Goal: Task Accomplishment & Management: Complete application form

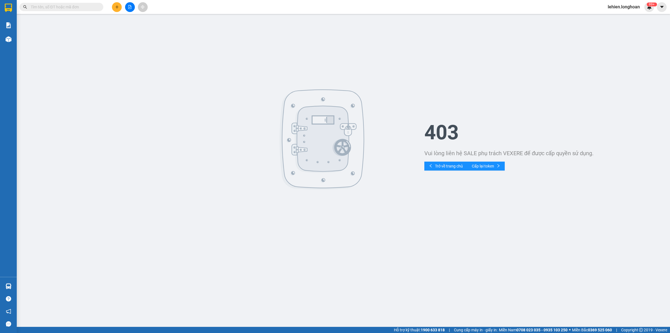
click at [89, 10] on input "text" at bounding box center [64, 7] width 66 height 6
paste input "0357988317"
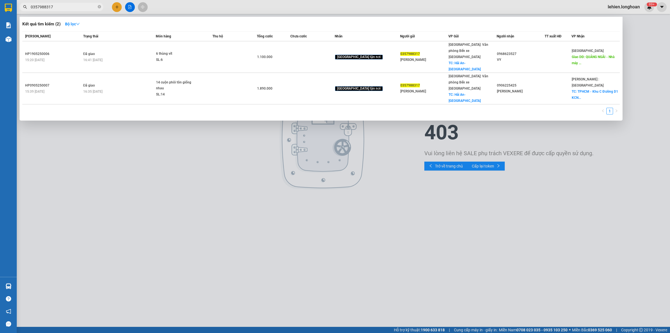
type input "0357988317"
click at [100, 8] on icon "close-circle" at bounding box center [99, 6] width 3 height 3
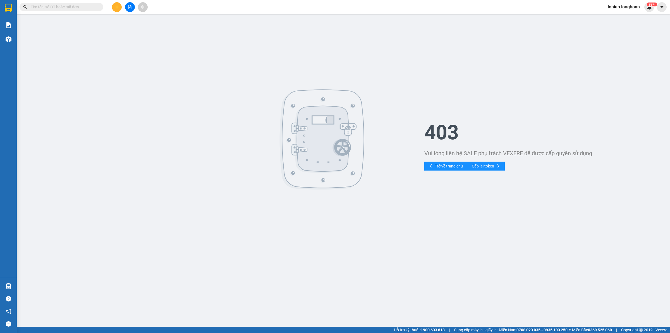
paste input "0862427233"
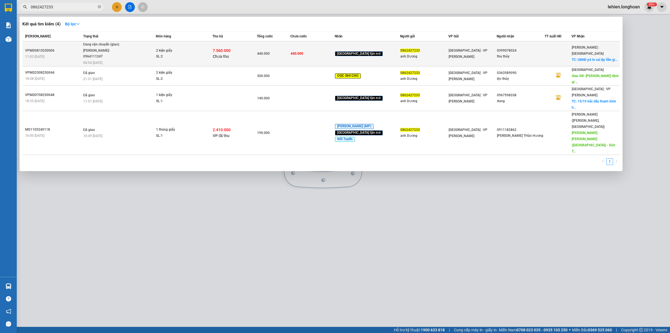
type input "0862427233"
click at [129, 52] on span "Đang vận chuyển (giao) [PERSON_NAME]- 0964111247 08:54 [DATE]" at bounding box center [119, 53] width 73 height 23
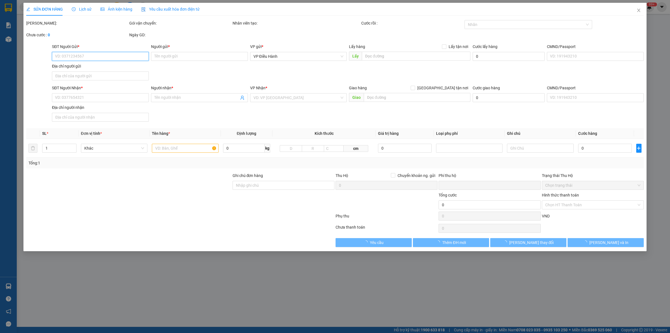
type input "0862427233"
type input "anh Dương"
type input "0399078024"
type input "thu thủy"
checkbox input "true"
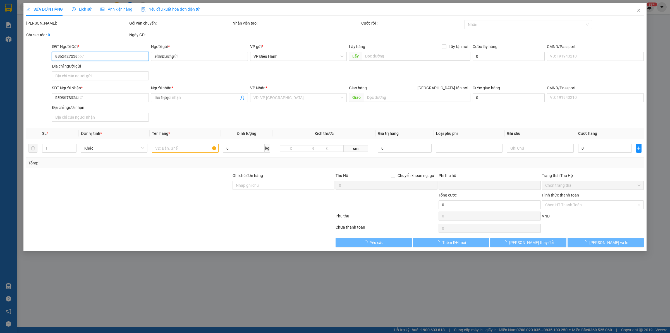
type input "UBND p4 tx cai lậy tiền giang"
type input "hư vỡ ko đền đã báo khách gửi"
type input "440.000"
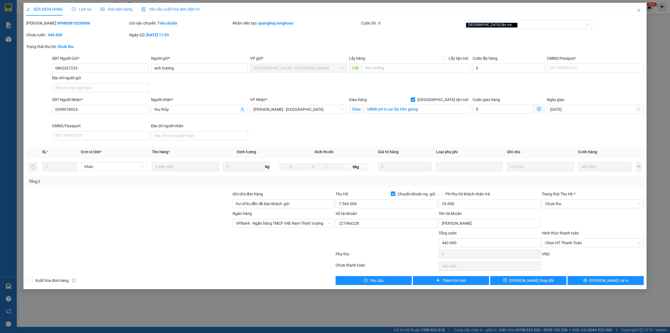
click at [77, 11] on span "Lịch sử" at bounding box center [82, 9] width 20 height 4
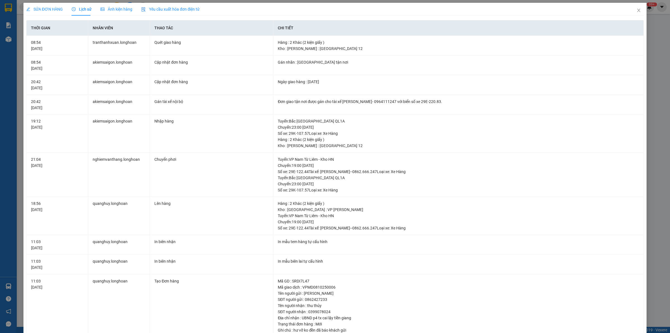
click at [45, 6] on div "SỬA ĐƠN HÀNG" at bounding box center [44, 9] width 37 height 6
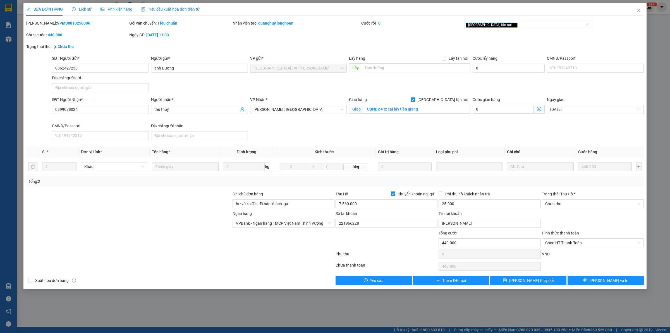
click at [74, 11] on icon "clock-circle" at bounding box center [74, 9] width 4 height 4
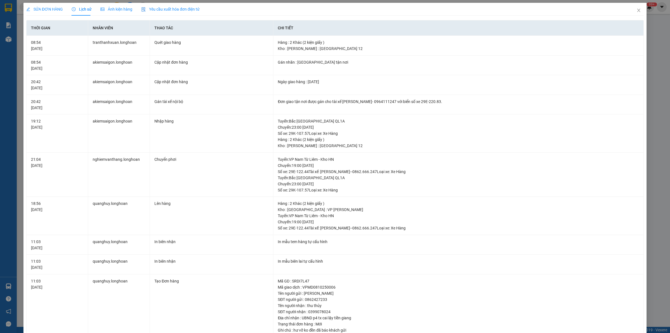
click at [53, 9] on span "SỬA ĐƠN HÀNG" at bounding box center [44, 9] width 37 height 4
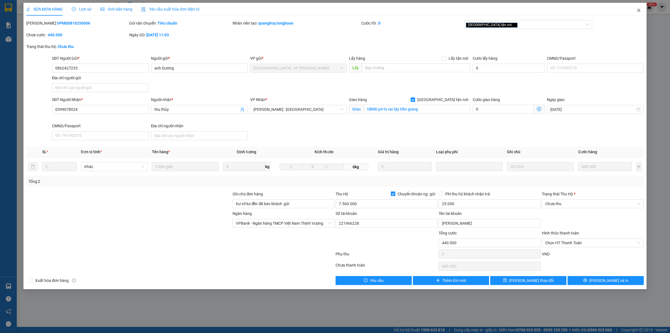
drag, startPoint x: 635, startPoint y: 13, endPoint x: 631, endPoint y: 16, distance: 4.3
click at [535, 14] on span "Close" at bounding box center [638, 11] width 16 height 16
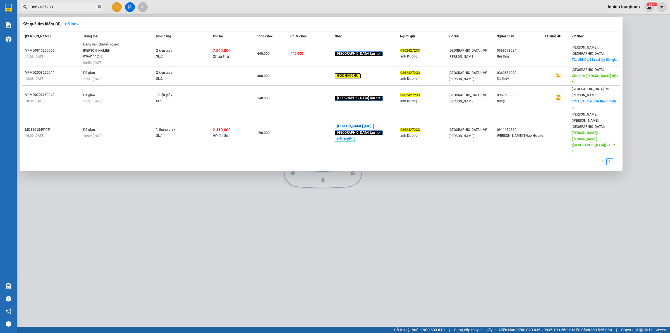
click at [99, 7] on icon "close-circle" at bounding box center [99, 6] width 3 height 3
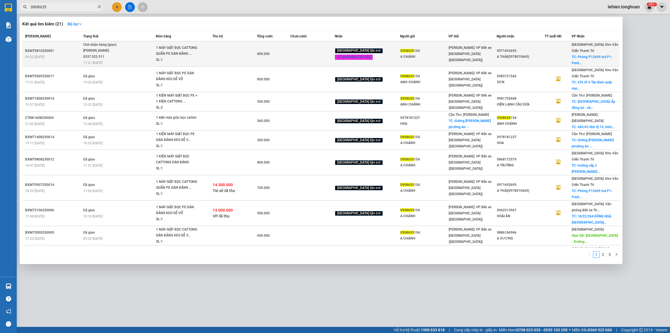
type input "0908635"
click at [143, 50] on span "Chờ nhận hàng (giao) [PERSON_NAME] 0337.522.911 11:21 [DATE]" at bounding box center [119, 53] width 73 height 23
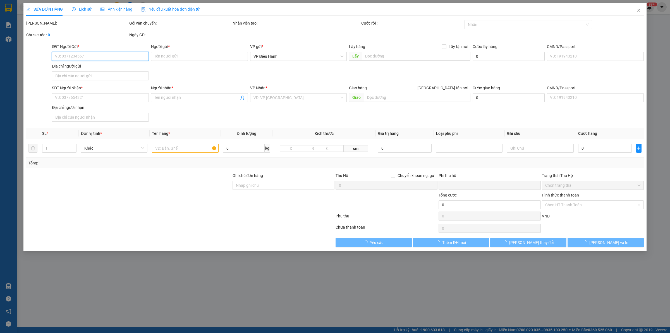
type input "0908635154"
type input "A CHÁNH"
type input "0971692695"
type input "A THÁI(0978010665)"
checkbox input "true"
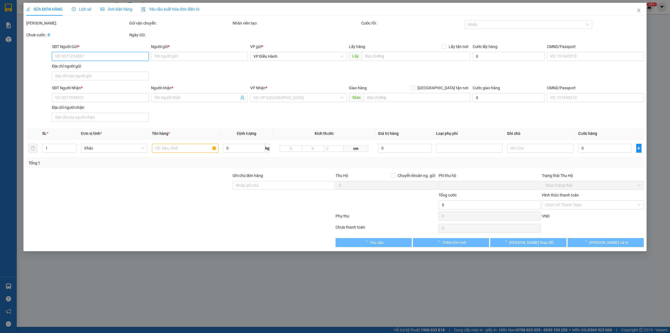
type input "Phòng P12609 toà P1- Pavilion, khu đô thị [GEOGRAPHIC_DATA], [GEOGRAPHIC_DATA]"
type input "HÀNG DỄ VỠ NHẸ TAY NHẬN NGUYÊN KIỆN GIAO NGUYÊN KIỆN, HƯ VỠ K ĐỀN"
type input "0"
type input "850.000"
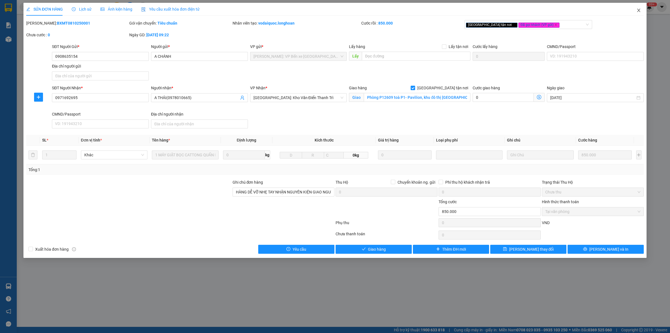
click at [535, 13] on span "Close" at bounding box center [638, 11] width 16 height 16
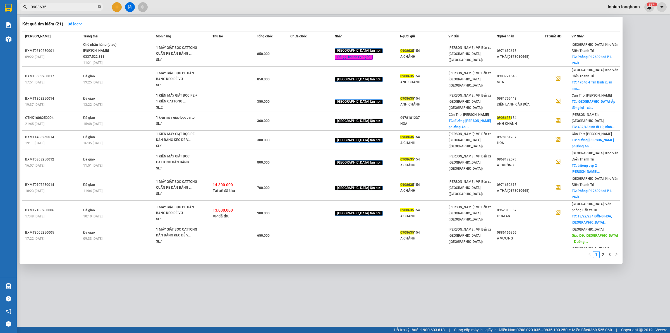
click at [99, 7] on icon "close-circle" at bounding box center [99, 6] width 3 height 3
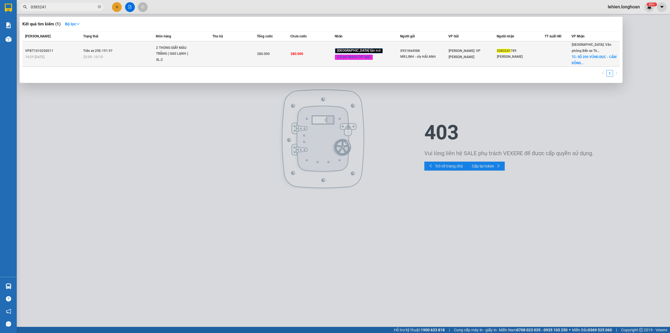
type input "0383241"
click at [198, 57] on div "SL: 2" at bounding box center [177, 60] width 42 height 6
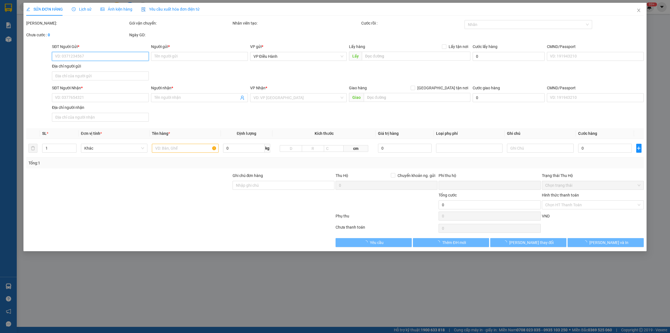
type input "0931844988"
type input "MR.LINH - cty HẢI ANH"
type input "0383241789"
type input "[PERSON_NAME]"
checkbox input "true"
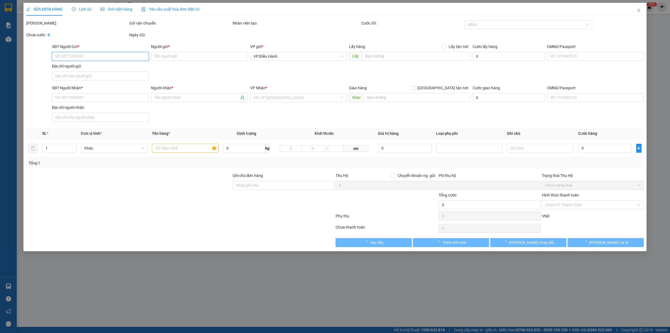
type input "SỐ 206 VŨNG ĐỤC - [GEOGRAPHIC_DATA] - [GEOGRAPHIC_DATA] - [GEOGRAPHIC_DATA]"
type input "VẬN CHUYỂN NHẸ TAY - HƯ VỠ KHÔNG ĐỀN"
type input "0"
type input "280.000"
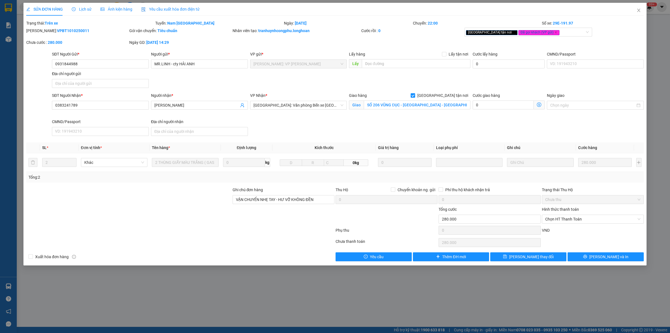
click at [72, 8] on icon "clock-circle" at bounding box center [74, 9] width 4 height 4
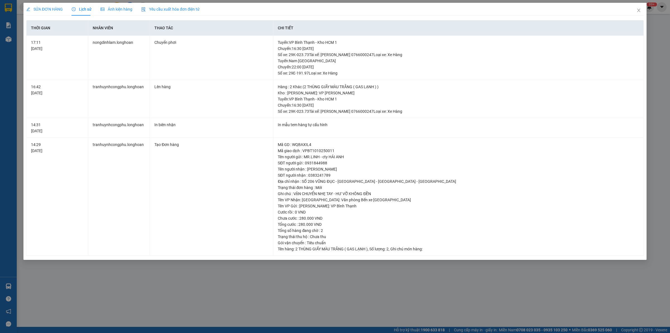
click at [45, 3] on div "SỬA ĐƠN HÀNG" at bounding box center [44, 9] width 37 height 13
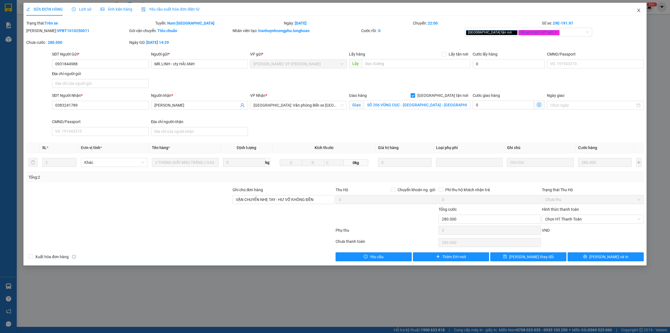
click at [535, 8] on span "Close" at bounding box center [638, 11] width 16 height 16
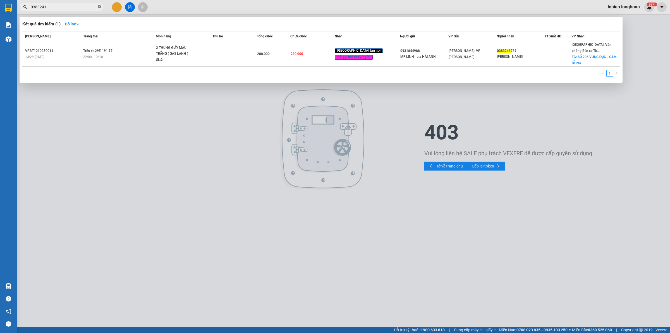
click at [98, 7] on icon "close-circle" at bounding box center [99, 6] width 3 height 3
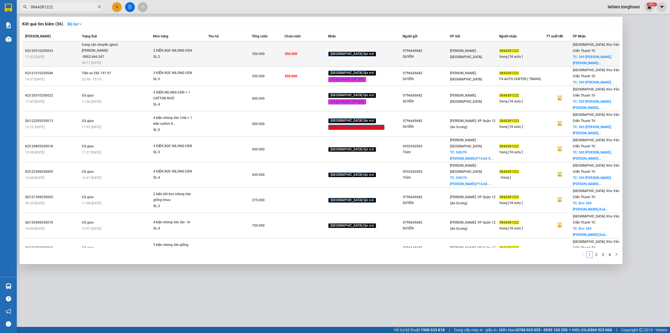
type input "0844381222"
click at [109, 44] on div "Đang vận chuyển (giao)" at bounding box center [103, 45] width 42 height 6
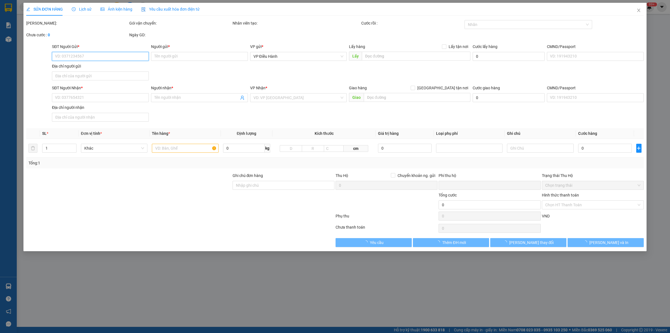
type input "0796645682"
type input "DUYÊN"
type input "0844381222"
type input "trang [ f4 autu ]"
checkbox input "true"
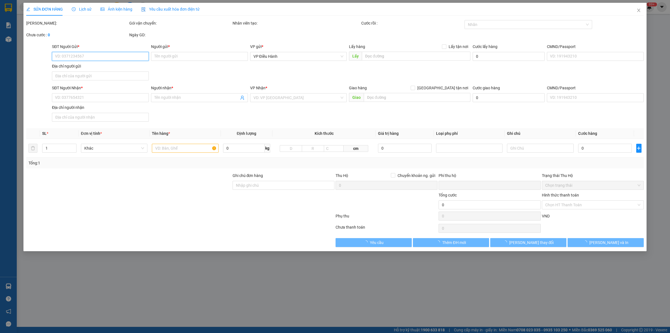
type input "369 [PERSON_NAME],[PERSON_NAME],[GEOGRAPHIC_DATA],[GEOGRAPHIC_DATA]"
type input "0"
type input "350.000"
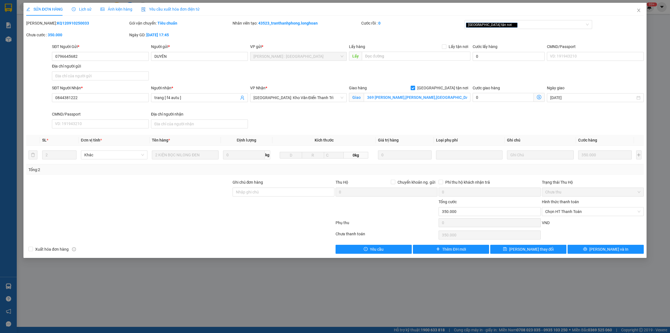
click at [83, 11] on span "Lịch sử" at bounding box center [82, 9] width 20 height 4
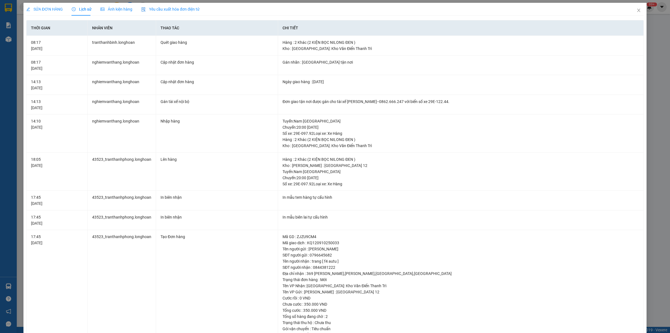
click at [49, 10] on span "SỬA ĐƠN HÀNG" at bounding box center [44, 9] width 37 height 4
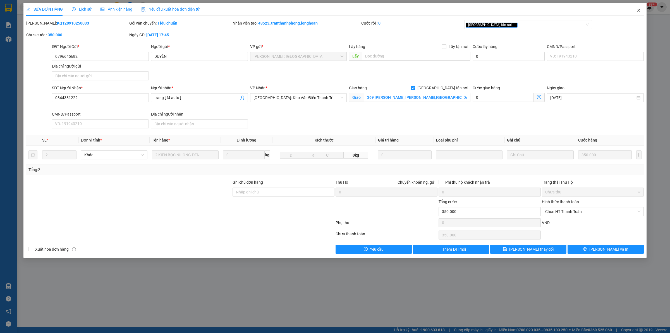
click at [535, 10] on icon "close" at bounding box center [638, 10] width 4 height 4
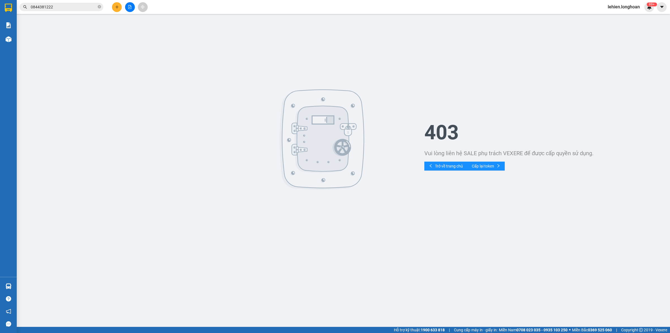
click at [97, 7] on span "0844381222" at bounding box center [62, 7] width 84 height 8
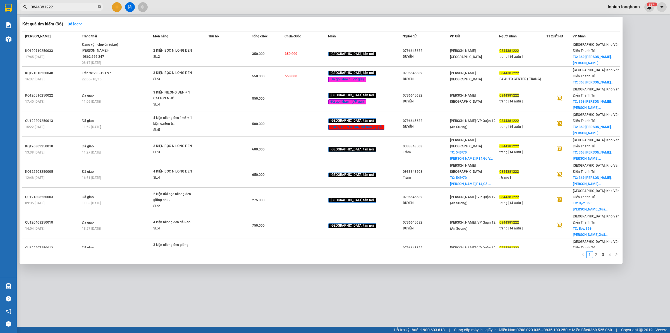
click at [98, 7] on icon "close-circle" at bounding box center [99, 6] width 3 height 3
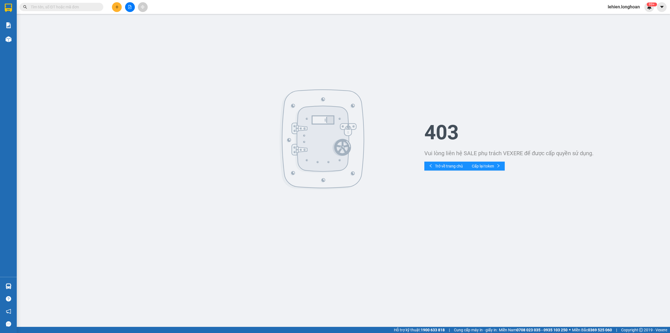
paste input "VPMD0910250039"
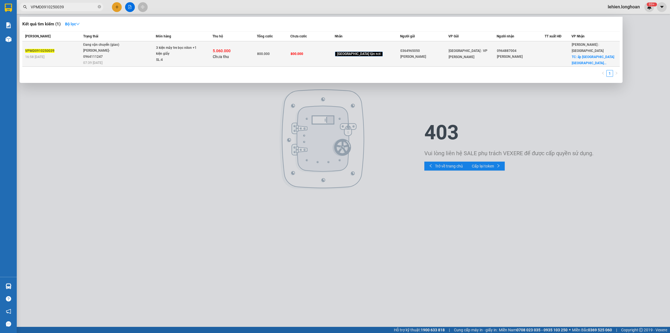
type input "VPMD0910250039"
click at [125, 55] on div "[PERSON_NAME]- 0964111247" at bounding box center [104, 54] width 42 height 12
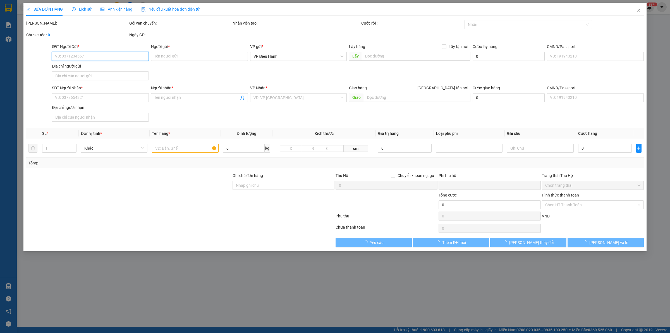
type input "0364965050"
type input "[PERSON_NAME]"
type input "0964887004"
type input "[PERSON_NAME]"
checkbox input "true"
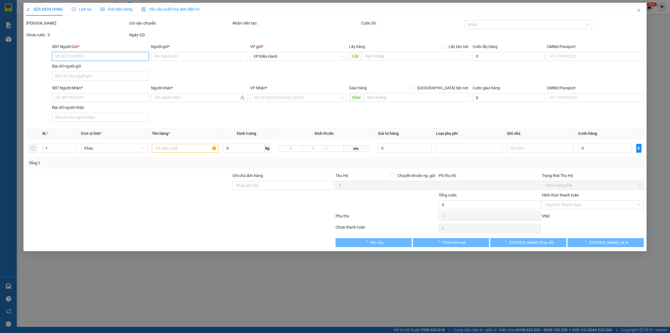
type input "ấp [GEOGRAPHIC_DATA] [GEOGRAPHIC_DATA] huyện [GEOGRAPHIC_DATA]"
type input "hư gãy ko đền đã báo khách gửi"
type input "800.000"
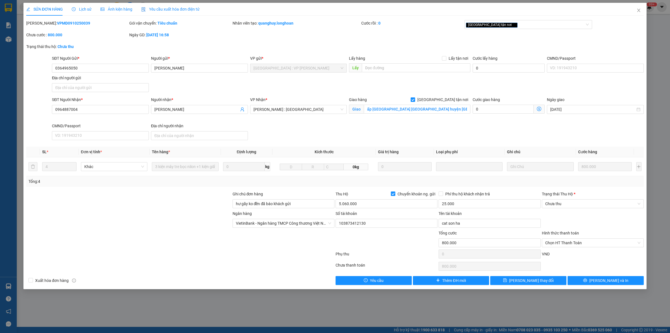
click at [86, 8] on span "Lịch sử" at bounding box center [82, 9] width 20 height 4
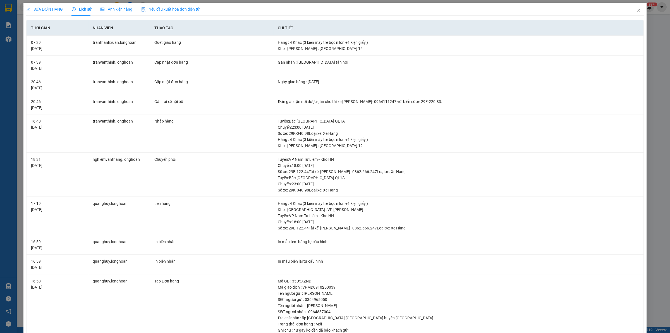
click at [44, 10] on span "SỬA ĐƠN HÀNG" at bounding box center [44, 9] width 37 height 4
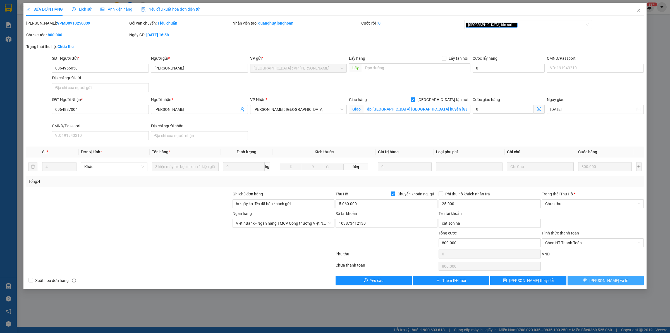
click at [535, 258] on button "[PERSON_NAME] và In" at bounding box center [605, 280] width 76 height 9
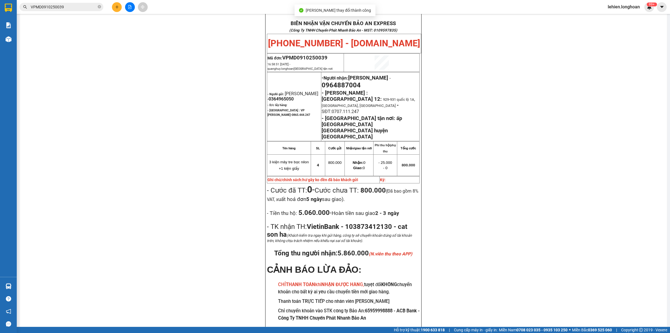
scroll to position [37, 0]
click at [80, 9] on input "VPMD0910250039" at bounding box center [64, 7] width 66 height 6
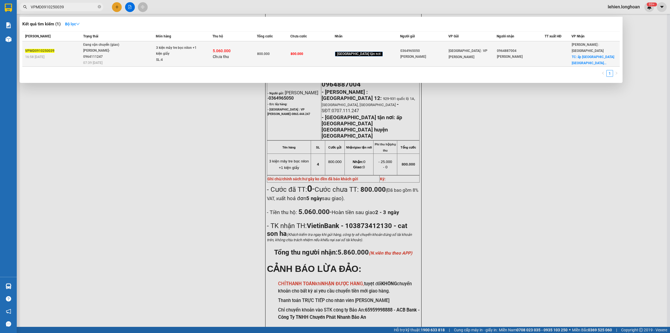
click at [212, 53] on span "3 kiện mây tre bọc nilon +1 kiện giấy SL: 4" at bounding box center [184, 54] width 56 height 18
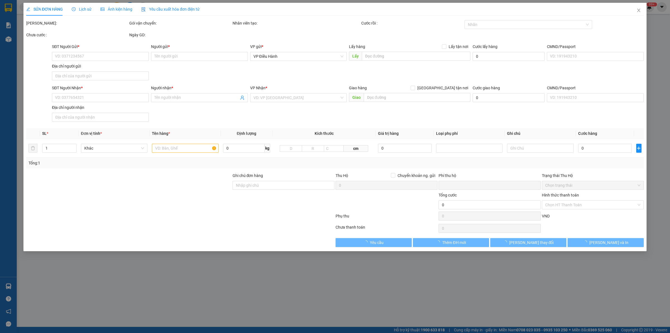
type input "0364965050"
type input "[PERSON_NAME]"
type input "0964887004"
type input "[PERSON_NAME]"
checkbox input "true"
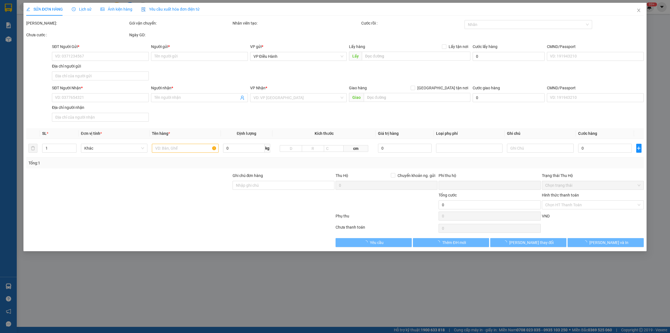
type input "ấp [GEOGRAPHIC_DATA] [GEOGRAPHIC_DATA] huyện [GEOGRAPHIC_DATA]"
type input "hư gãy ko đền đã báo khách gửi"
type input "800.000"
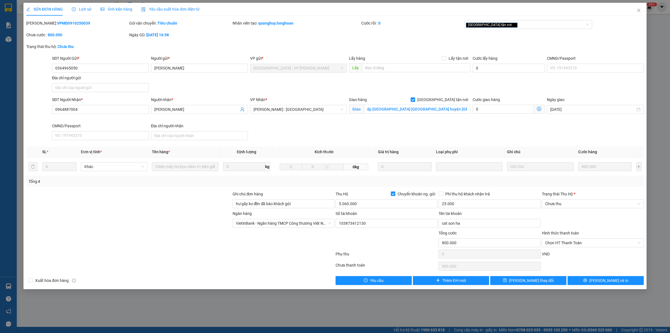
click at [85, 8] on span "Lịch sử" at bounding box center [82, 9] width 20 height 4
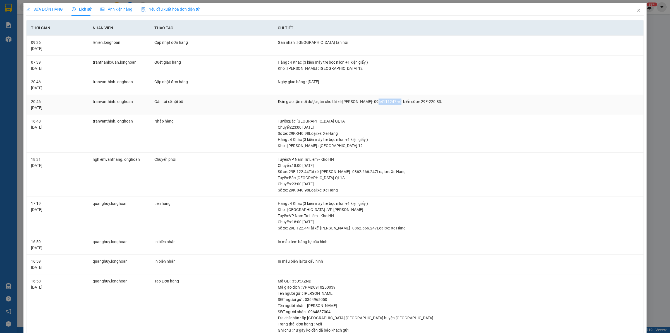
drag, startPoint x: 378, startPoint y: 102, endPoint x: 400, endPoint y: 108, distance: 23.1
click at [400, 108] on td "Đơn giao tận nơi được gán cho tài xế [PERSON_NAME]- 0964111247 với biển số xe 2…" at bounding box center [458, 105] width 370 height 20
copy div "0964111247"
click at [52, 5] on div "SỬA ĐƠN HÀNG" at bounding box center [44, 9] width 37 height 13
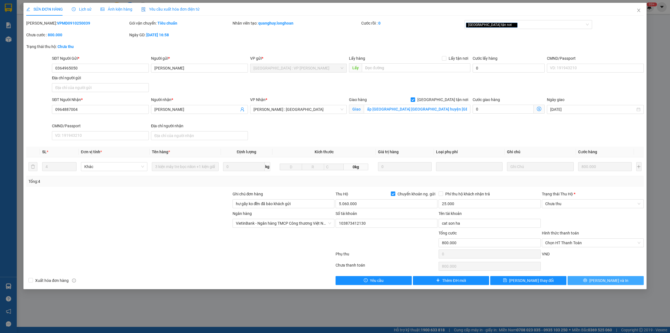
click at [535, 258] on span "[PERSON_NAME] và In" at bounding box center [608, 280] width 39 height 6
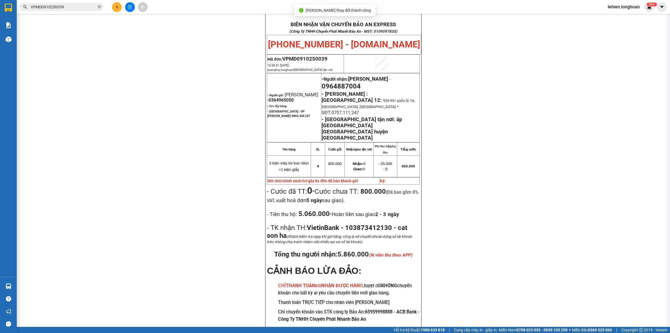
scroll to position [35, 0]
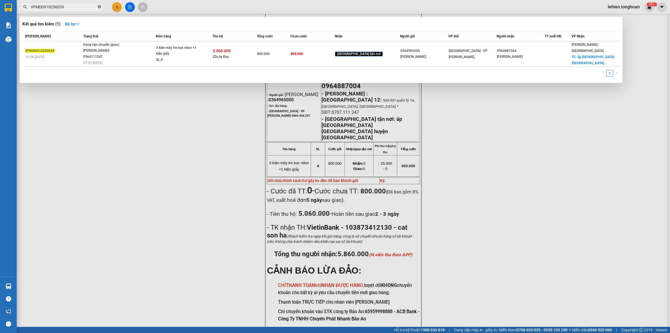
click at [99, 5] on icon "close-circle" at bounding box center [99, 6] width 3 height 3
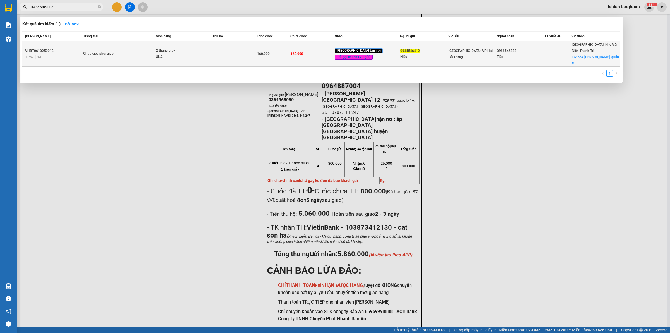
type input "0934546412"
click at [143, 51] on span "Chưa điều phối giao" at bounding box center [119, 54] width 73 height 6
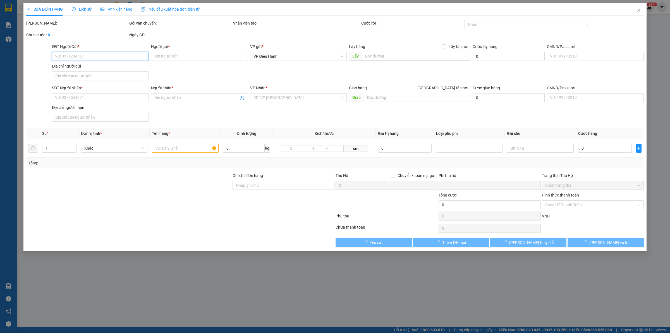
type input "0934546412"
type input "Hiếu"
type input "0988546888"
type input "Tiên"
checkbox input "true"
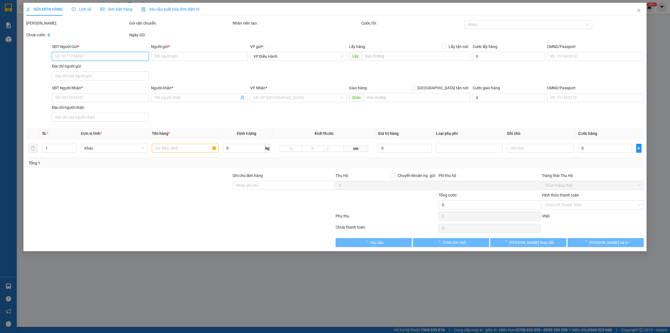
type input "664 [PERSON_NAME], quán triều, [GEOGRAPHIC_DATA]"
type input "0"
type input "160.000"
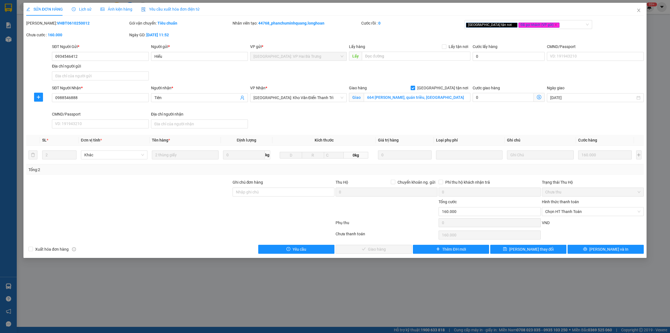
click at [87, 8] on span "Lịch sử" at bounding box center [82, 9] width 20 height 4
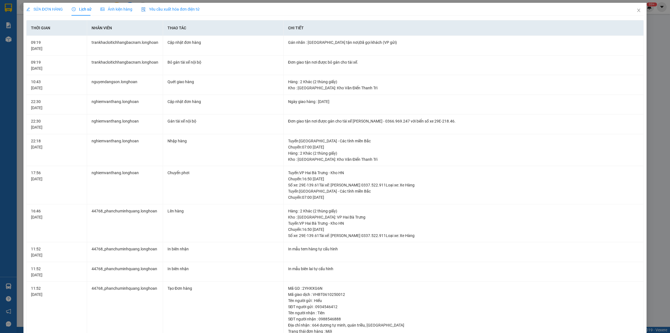
click at [53, 7] on span "SỬA ĐƠN HÀNG" at bounding box center [44, 9] width 37 height 4
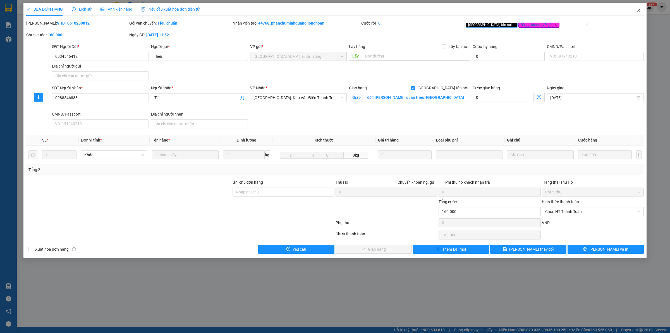
click at [535, 8] on span "Close" at bounding box center [638, 11] width 16 height 16
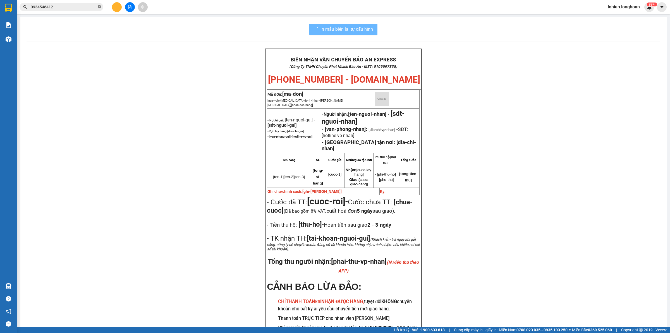
click at [99, 8] on icon "close-circle" at bounding box center [99, 6] width 3 height 3
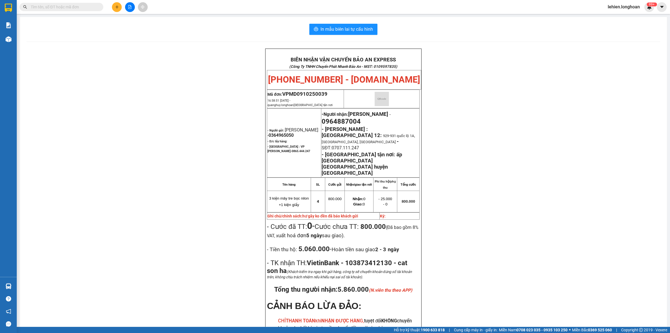
paste input "0982390370"
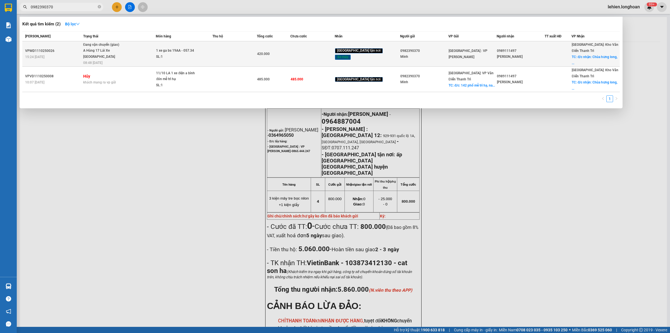
type input "0982390370"
click at [143, 43] on span "Đang vận chuyển (giao) A Hùng 17 [GEOGRAPHIC_DATA] 0325666247 08:48 [DATE]" at bounding box center [119, 53] width 73 height 23
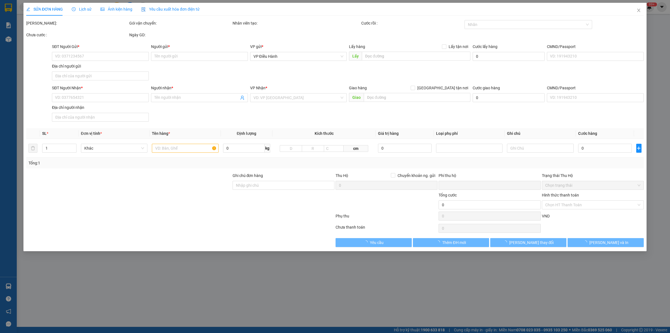
type input "0982390370"
type input "Minh"
type input "0989111497"
type input "[PERSON_NAME]"
checkbox input "true"
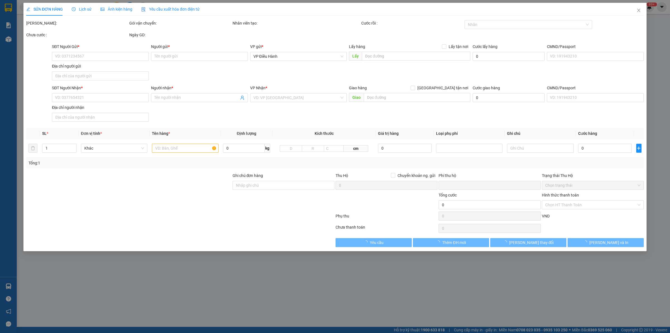
type input "đ/c nhận: [GEOGRAPHIC_DATA], [GEOGRAPHIC_DATA], [GEOGRAPHIC_DATA], [GEOGRAPHIC_…"
type input "1 chìa khóa + 1 cà vẹt ( cuốn tay lái)"
type input "0"
type input "420.000"
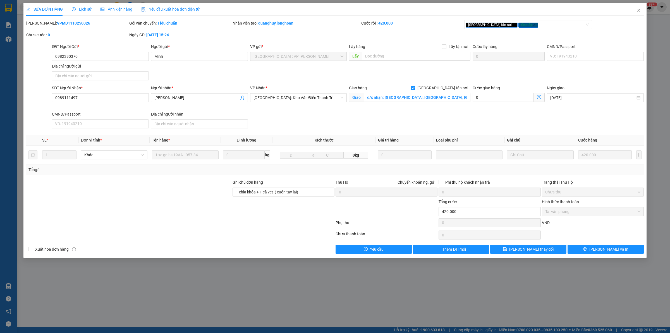
click at [87, 13] on div "Lịch sử" at bounding box center [82, 9] width 20 height 13
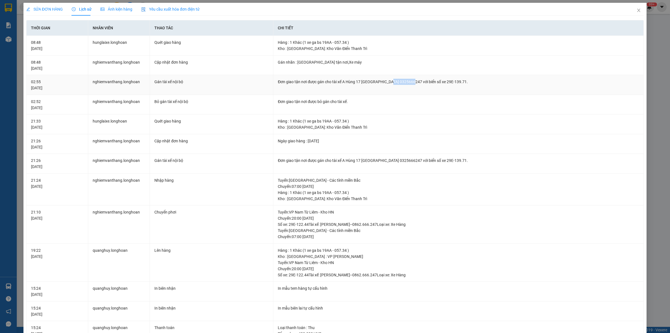
drag, startPoint x: 384, startPoint y: 80, endPoint x: 406, endPoint y: 80, distance: 22.3
click at [406, 80] on div "Đơn giao tận nơi được gán cho tài xế A Hùng 17 [GEOGRAPHIC_DATA] 0325666247 với…" at bounding box center [458, 82] width 361 height 6
copy div "0325666247"
drag, startPoint x: 632, startPoint y: 14, endPoint x: 452, endPoint y: 6, distance: 180.7
click at [535, 13] on span "Close" at bounding box center [638, 11] width 16 height 16
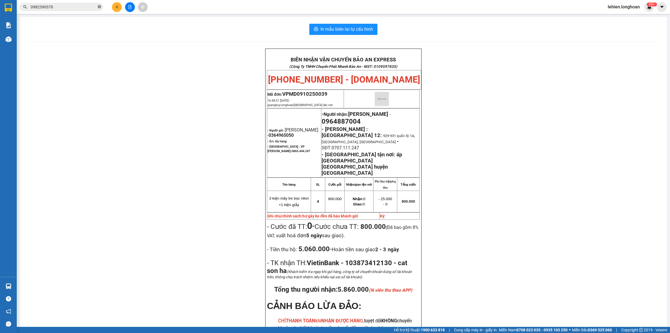
click at [99, 6] on icon "close-circle" at bounding box center [99, 6] width 3 height 3
paste input "0943303808"
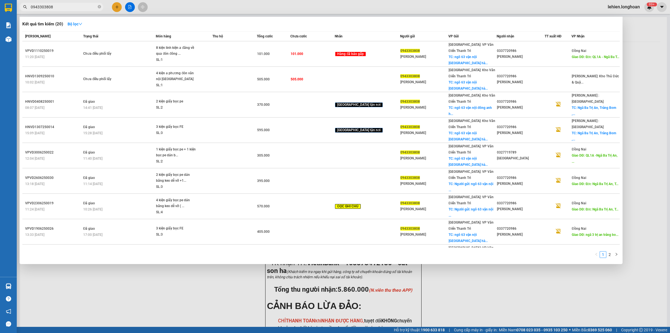
click at [97, 7] on span "0943303808" at bounding box center [62, 7] width 84 height 8
type input "09433038080936515"
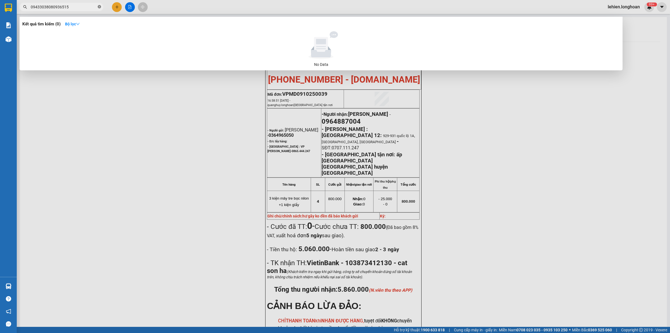
click at [99, 6] on icon "close-circle" at bounding box center [99, 6] width 3 height 3
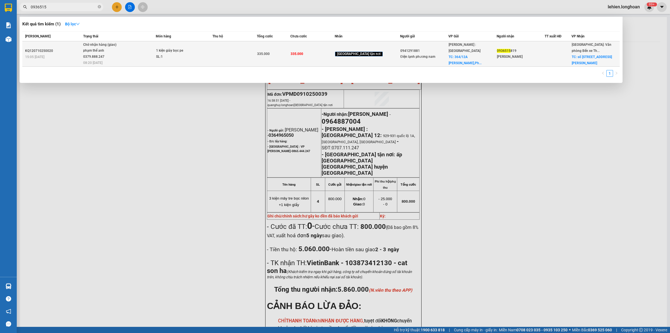
type input "0936515"
click at [121, 45] on div "Chờ nhận hàng (giao)" at bounding box center [104, 45] width 42 height 6
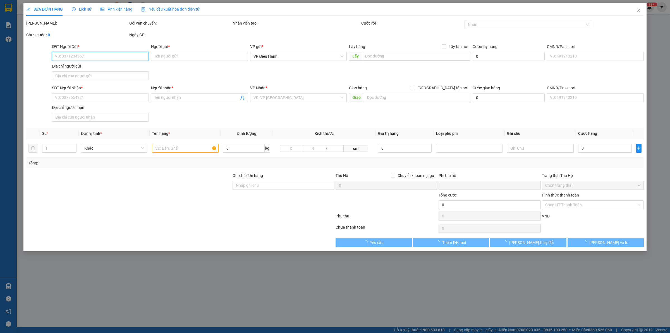
type input "0941291881"
type input "Điện lạnh phương nam"
checkbox input "true"
type input "[STREET_ADDRESS]"
type input "0936515819"
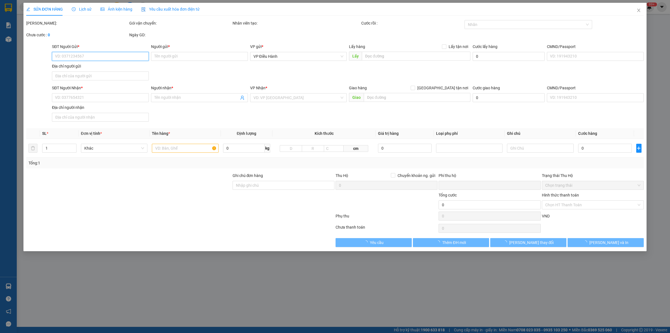
type input "[PERSON_NAME]"
checkbox input "true"
type input "[STREET_ADDRESS][PERSON_NAME]"
type input "NHẬN NGUYÊN KIỆN GIAO NGUYÊN KIỆN, HƯ VỠ K ĐỀN"
type input "0"
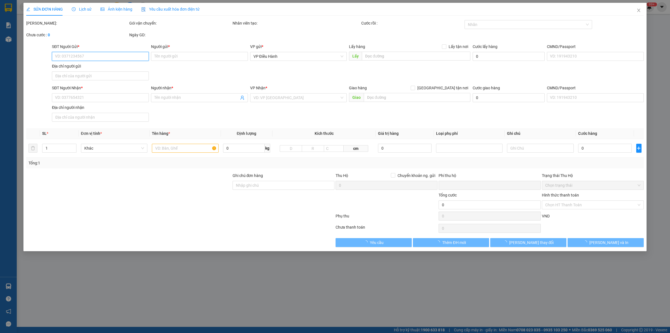
type input "335.000"
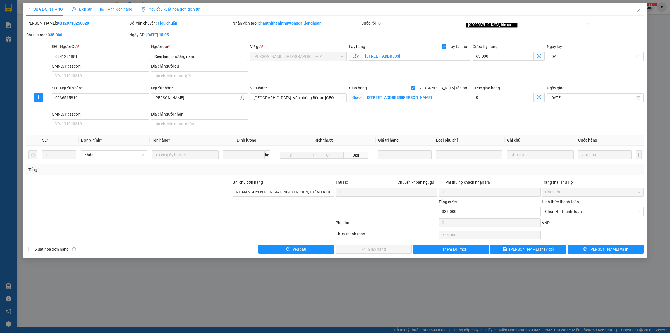
click at [81, 6] on div "Lịch sử" at bounding box center [82, 9] width 20 height 13
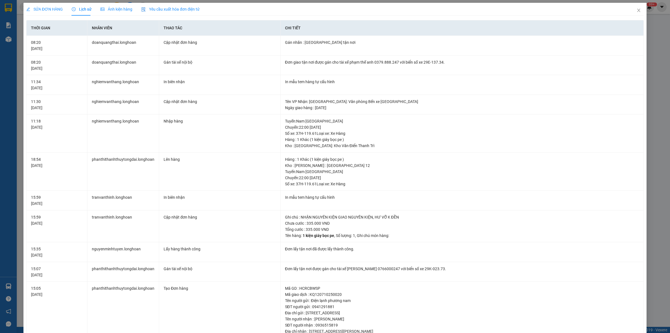
click at [42, 10] on span "SỬA ĐƠN HÀNG" at bounding box center [44, 9] width 37 height 4
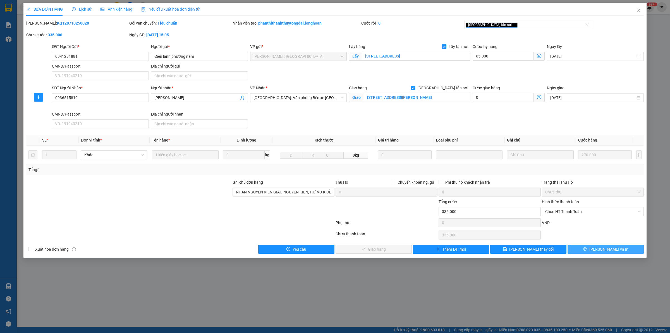
click at [535, 247] on button "[PERSON_NAME] và In" at bounding box center [605, 249] width 76 height 9
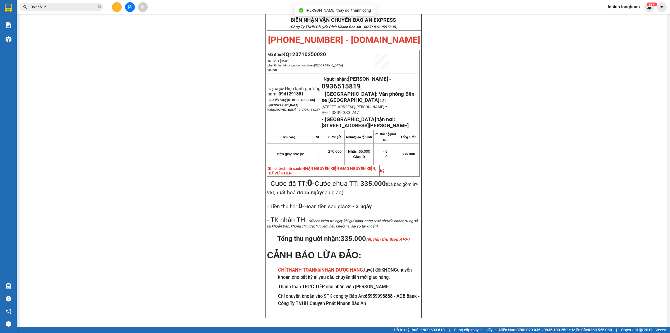
scroll to position [41, 0]
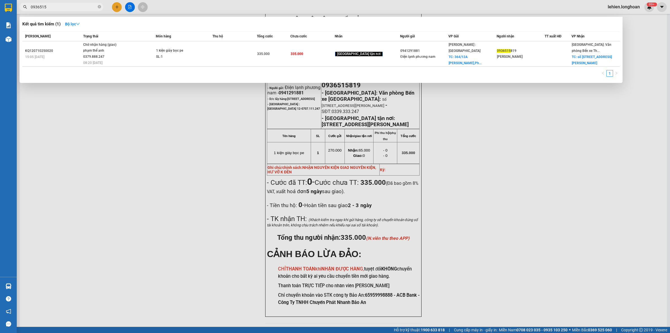
click at [87, 7] on input "0936515" at bounding box center [64, 7] width 66 height 6
